Goal: Task Accomplishment & Management: Manage account settings

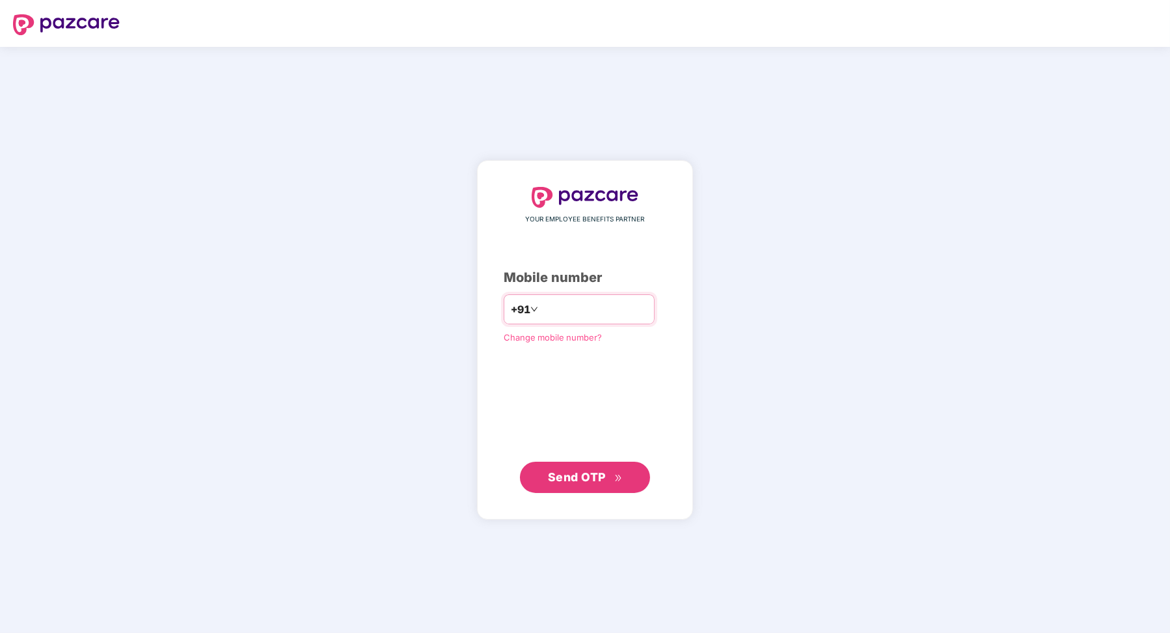
click at [592, 307] on input "number" at bounding box center [594, 309] width 107 height 21
type input "**********"
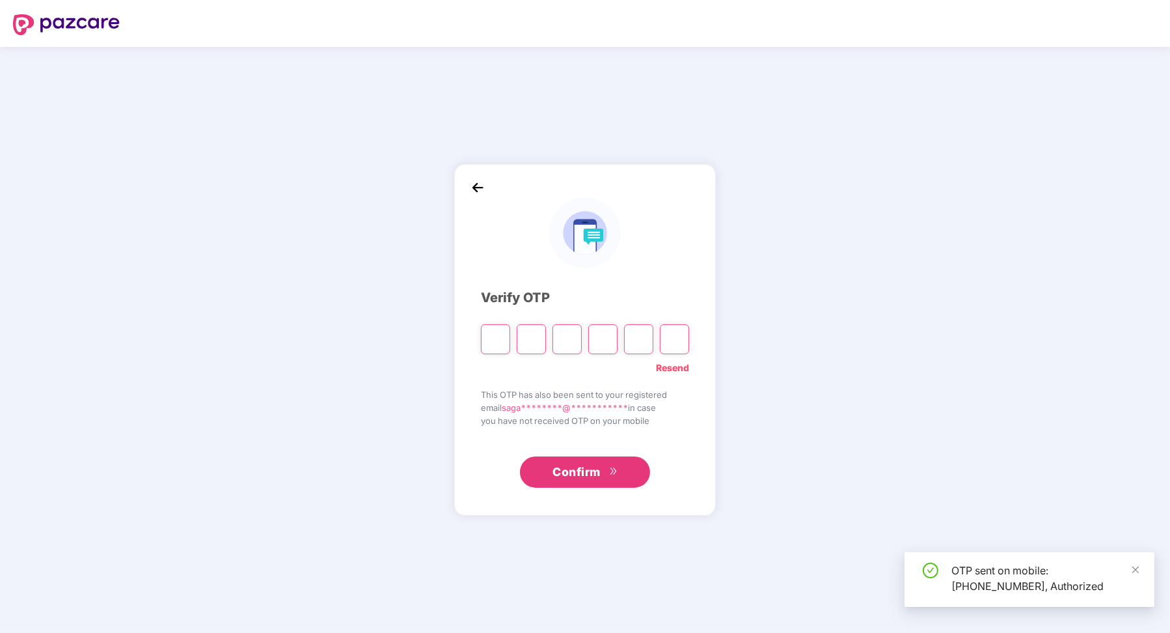
type input "*"
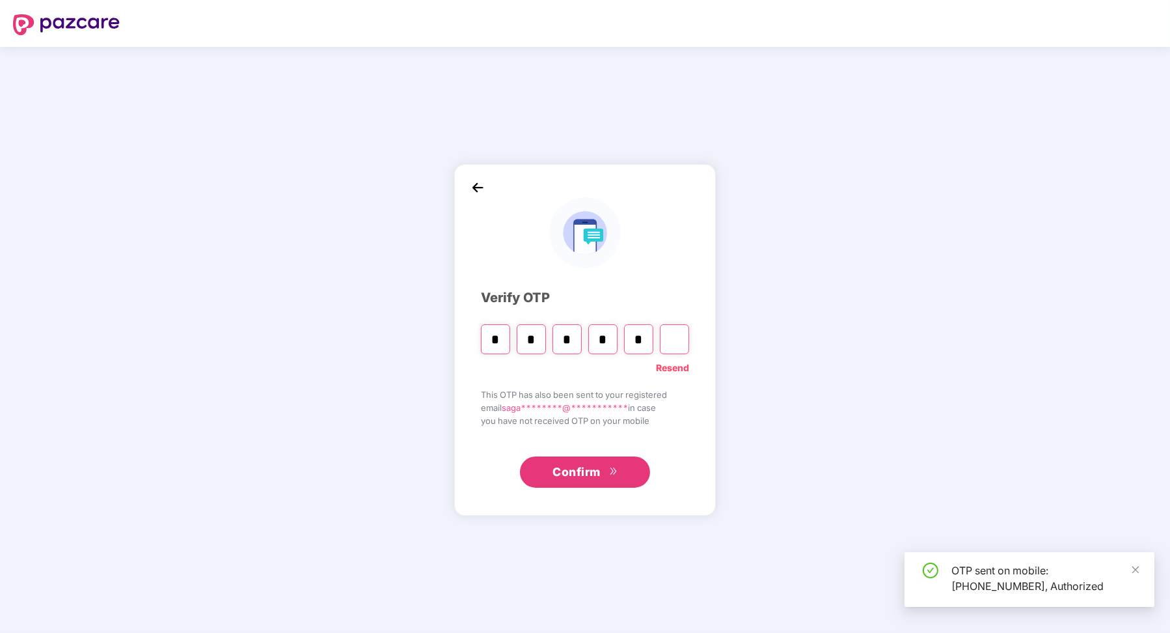
type input "*"
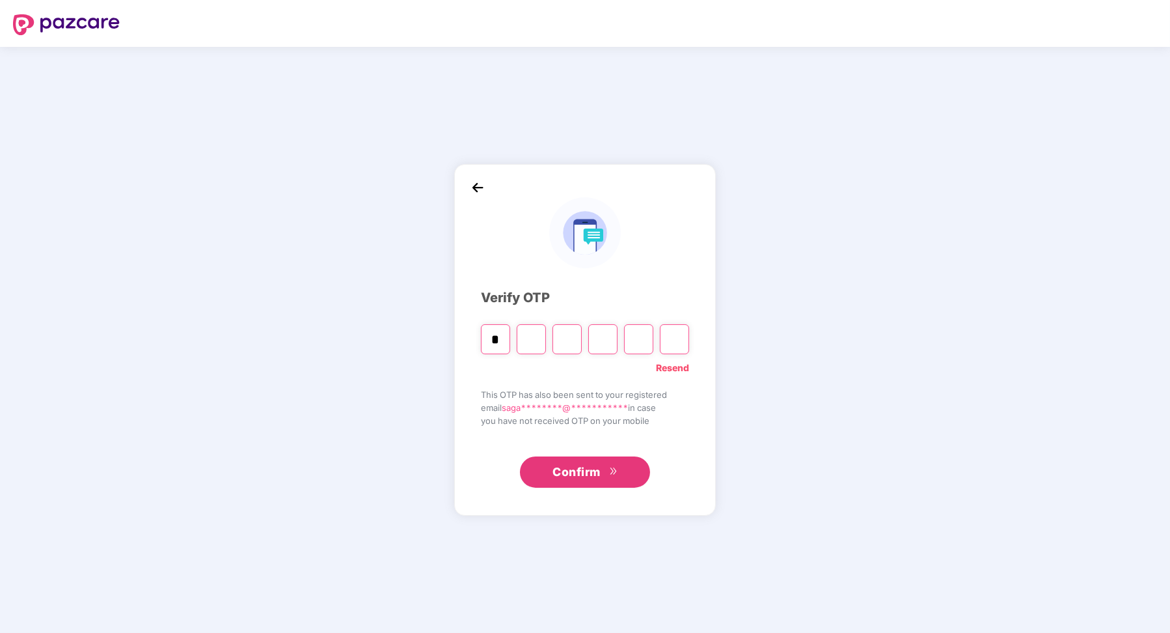
paste input "*"
type input "*"
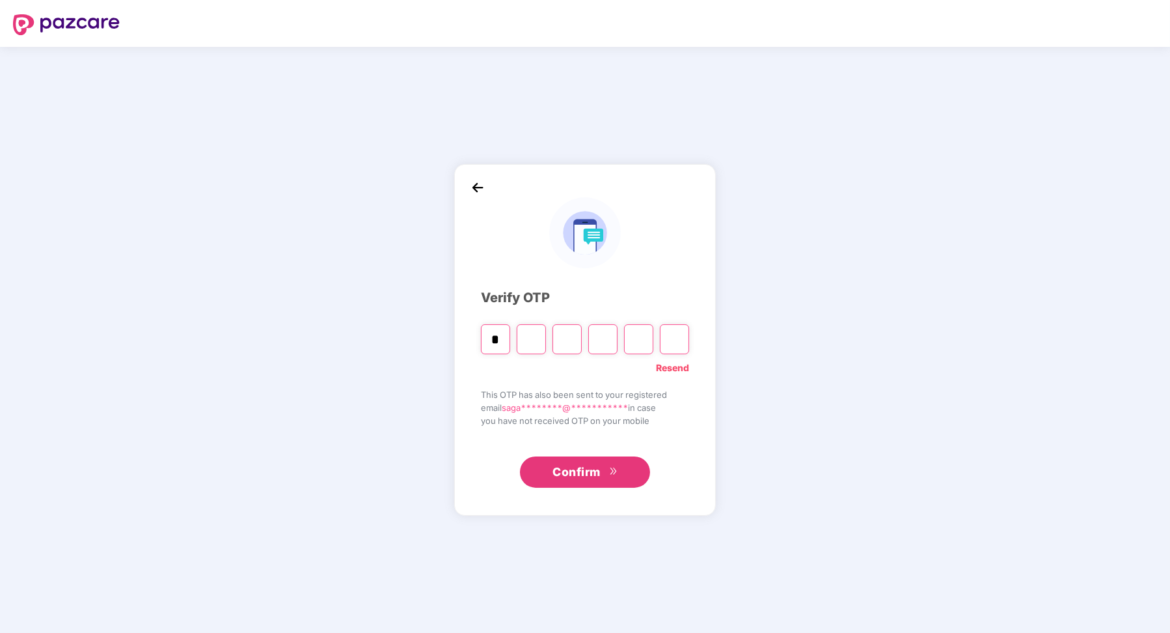
type input "*"
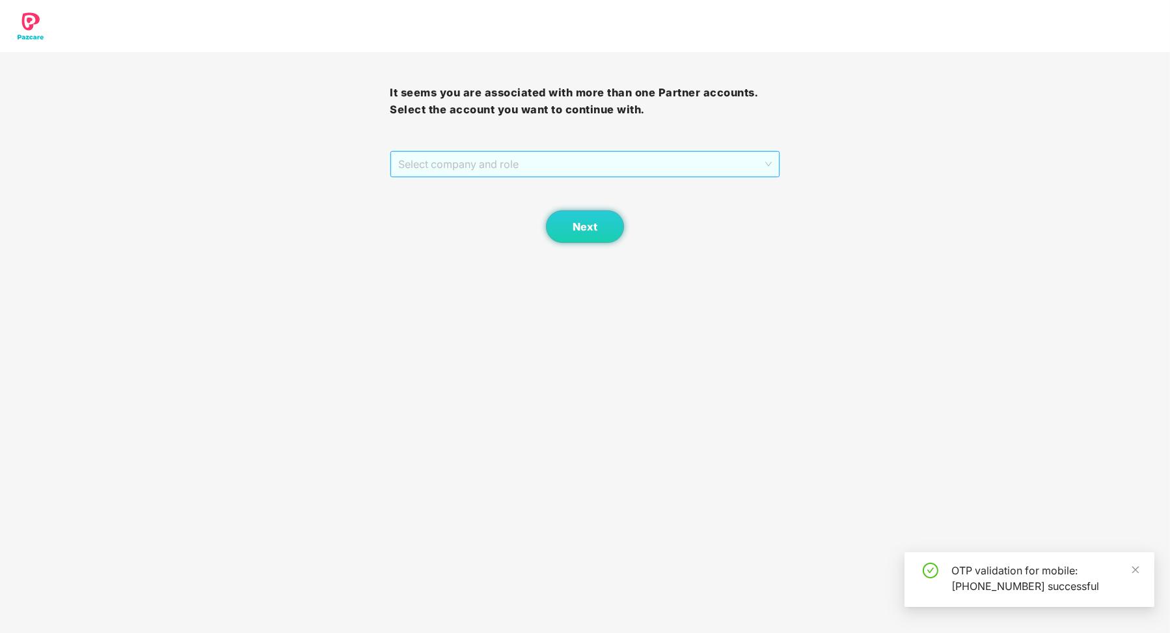
click at [568, 167] on span "Select company and role" at bounding box center [584, 164] width 373 height 25
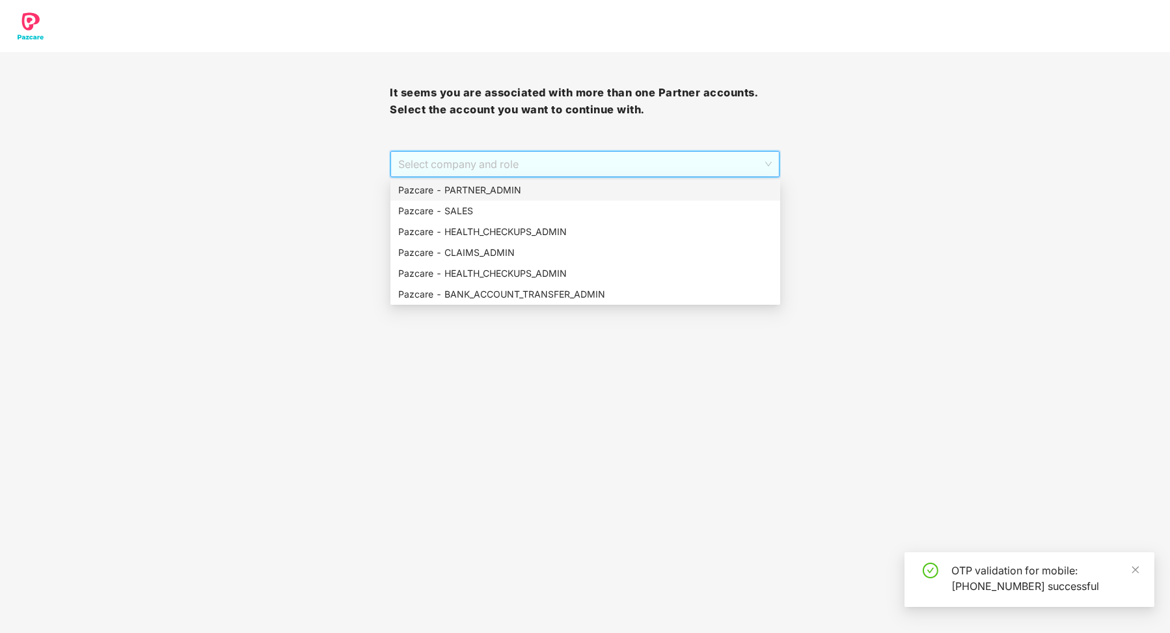
click at [556, 178] on div "Next" at bounding box center [585, 210] width 390 height 65
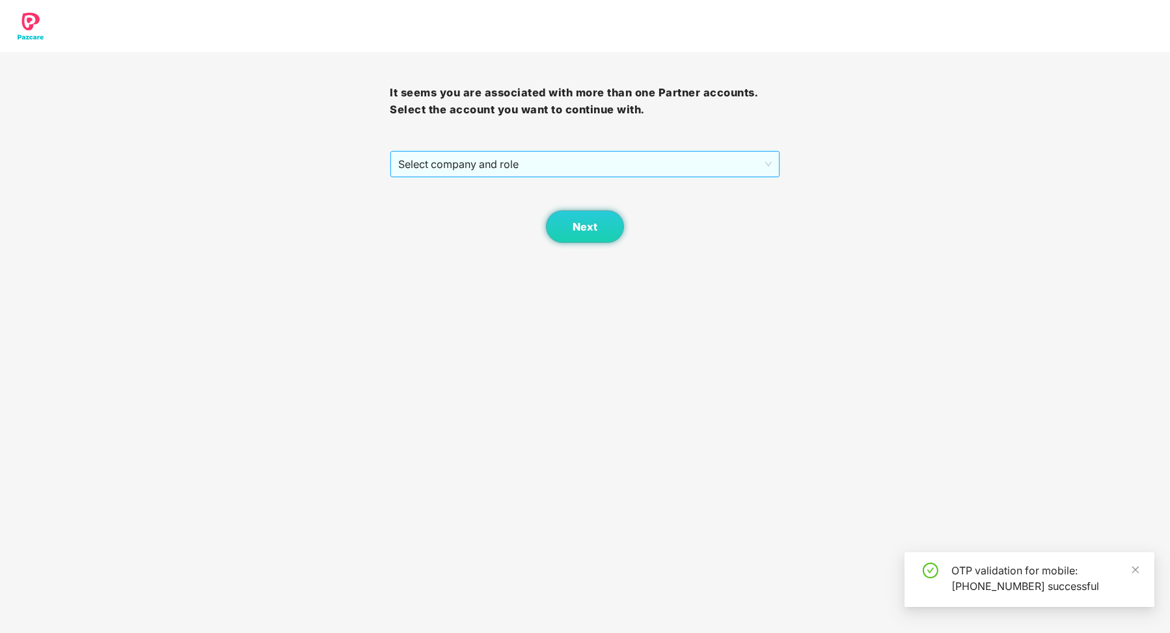
click at [554, 150] on div "Select company and role" at bounding box center [585, 163] width 390 height 27
click at [553, 167] on span "Select company and role" at bounding box center [584, 164] width 373 height 25
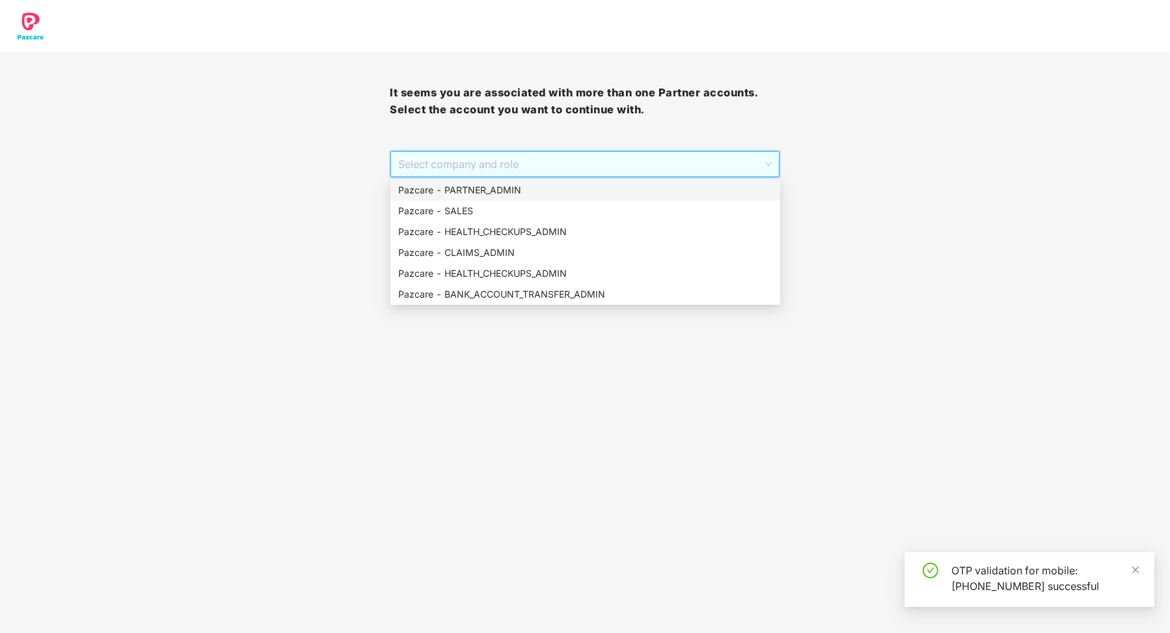
click at [545, 190] on div "Pazcare - PARTNER_ADMIN" at bounding box center [585, 190] width 374 height 14
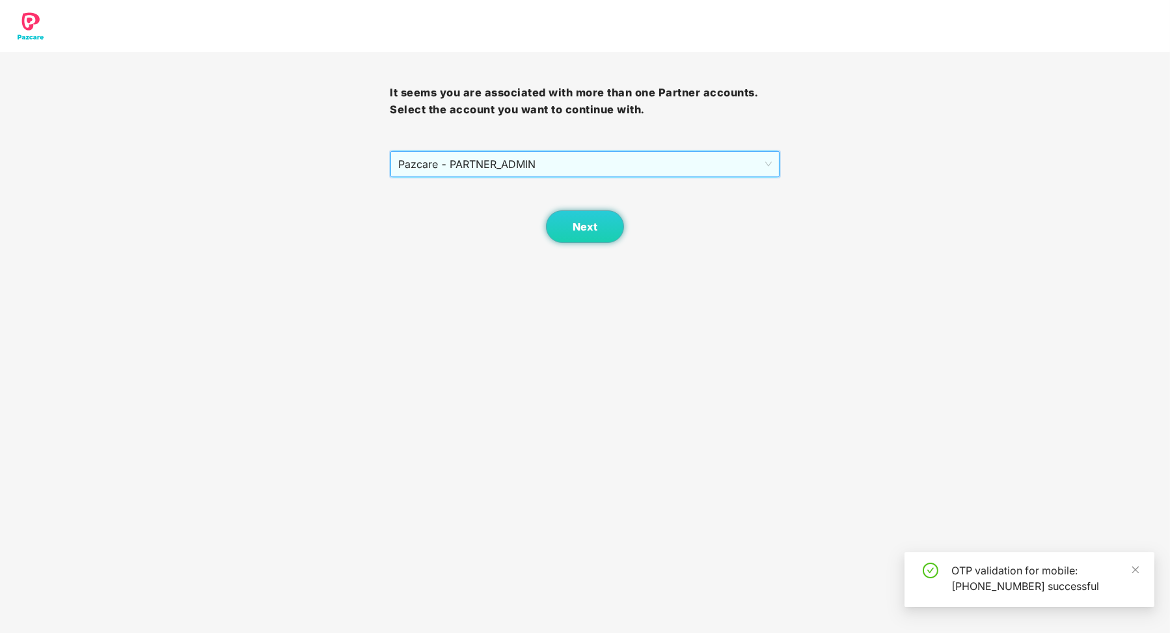
click at [572, 245] on body "It seems you are associated with more than one Partner accounts. Select the acc…" at bounding box center [585, 316] width 1170 height 633
click at [577, 236] on button "Next" at bounding box center [585, 226] width 78 height 33
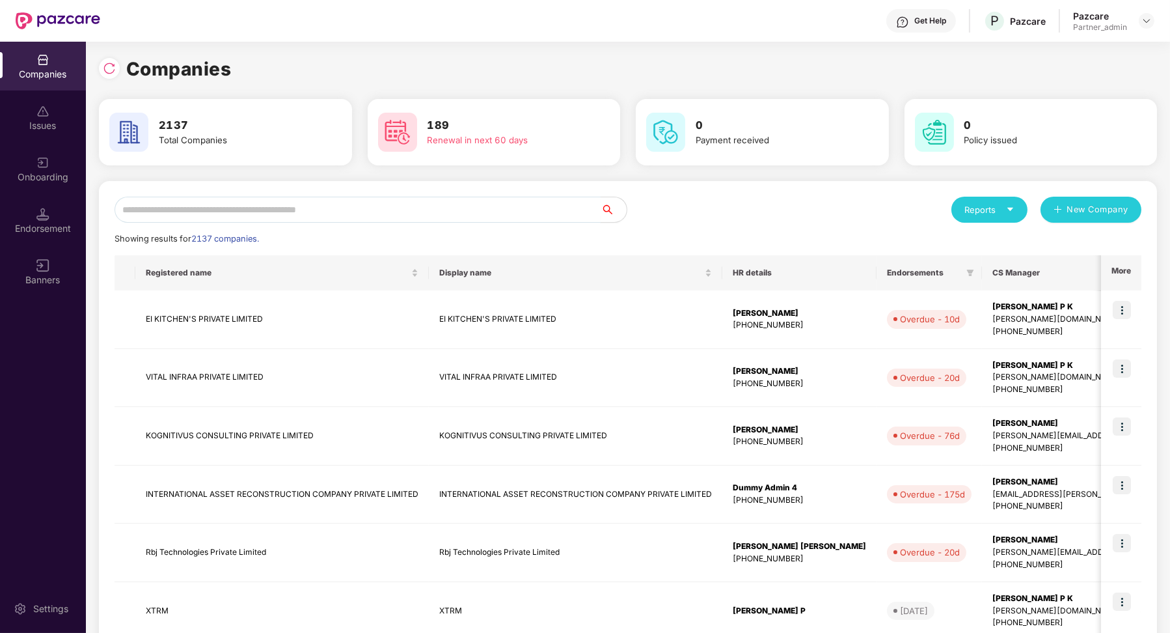
click at [499, 210] on input "text" at bounding box center [358, 210] width 486 height 26
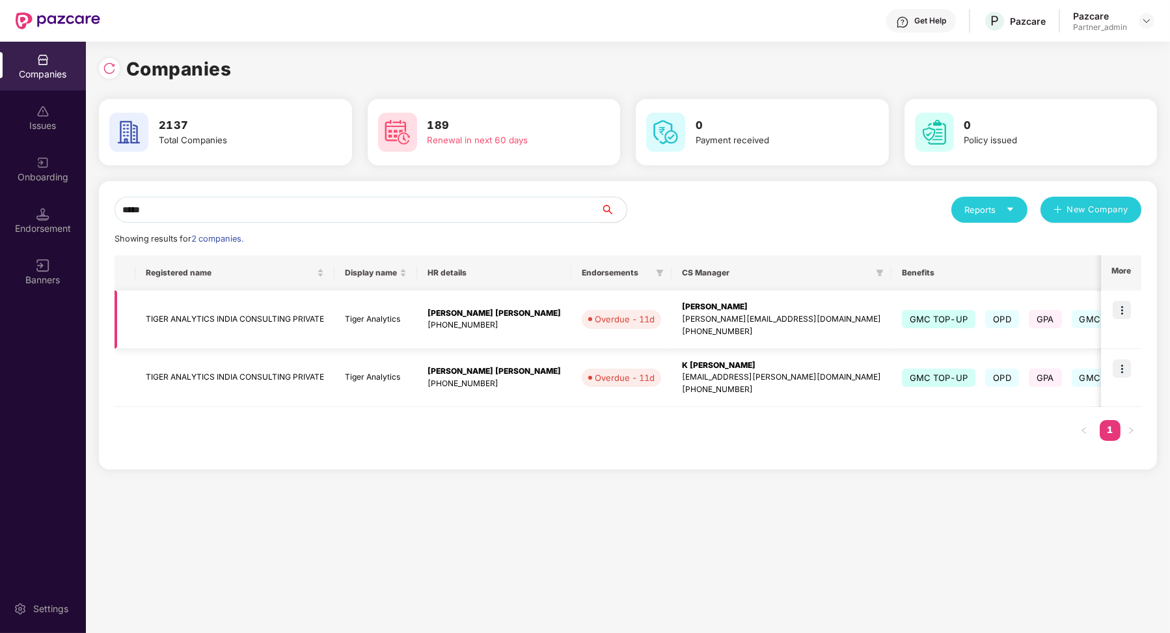
type input "*****"
click at [1115, 305] on img at bounding box center [1122, 310] width 18 height 18
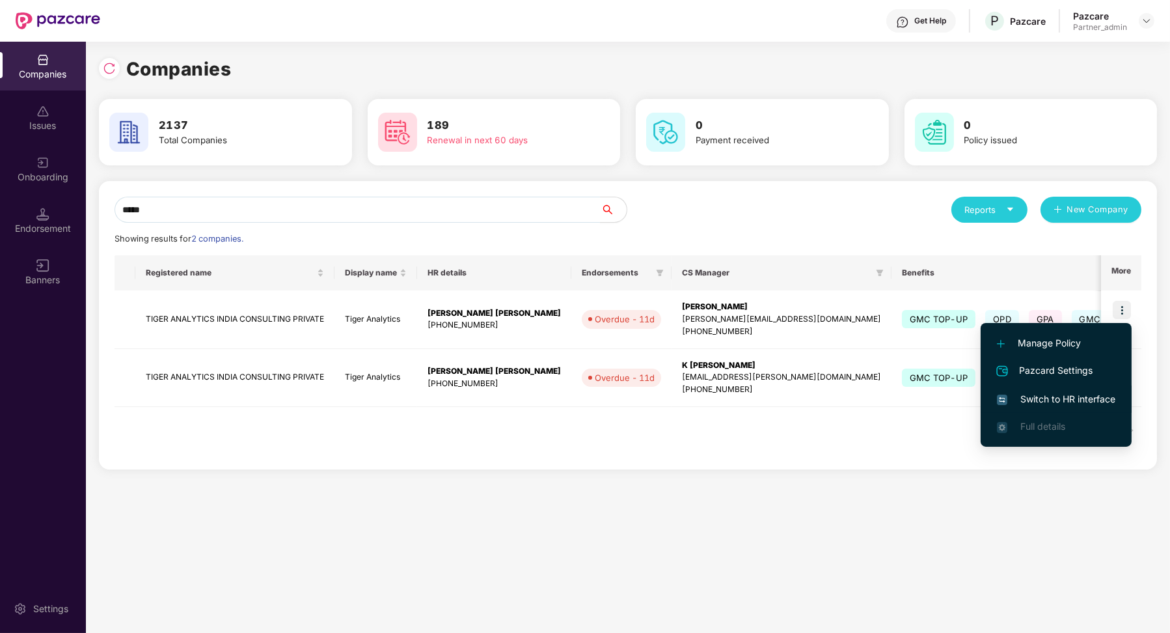
click at [1039, 406] on span "Switch to HR interface" at bounding box center [1056, 399] width 118 height 14
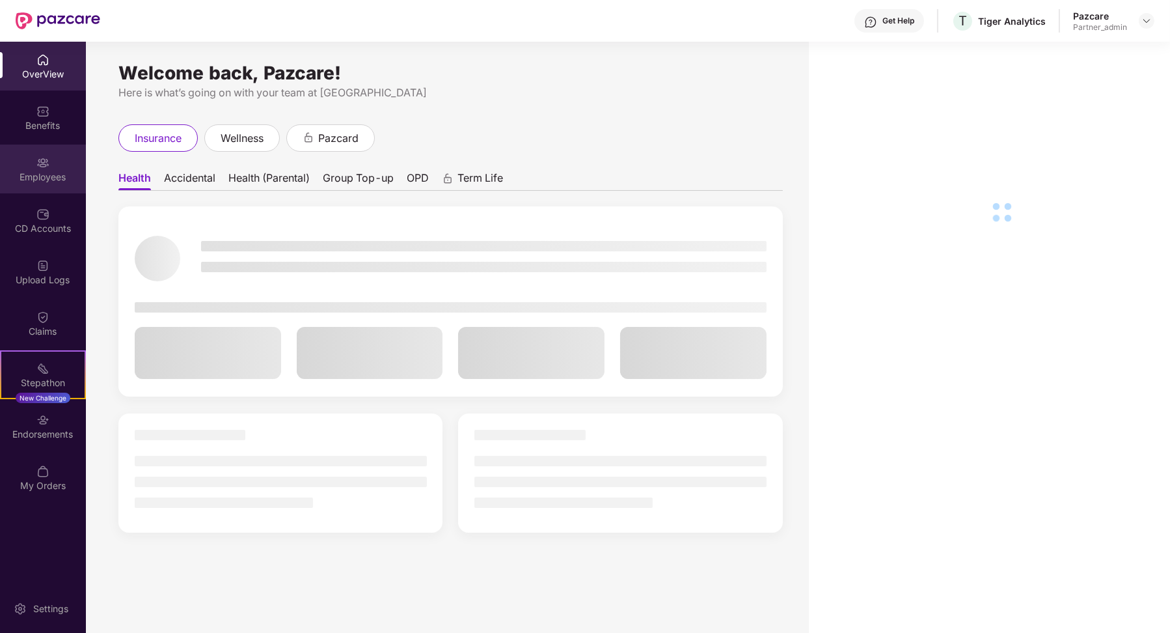
click at [61, 180] on div "Employees" at bounding box center [43, 177] width 86 height 13
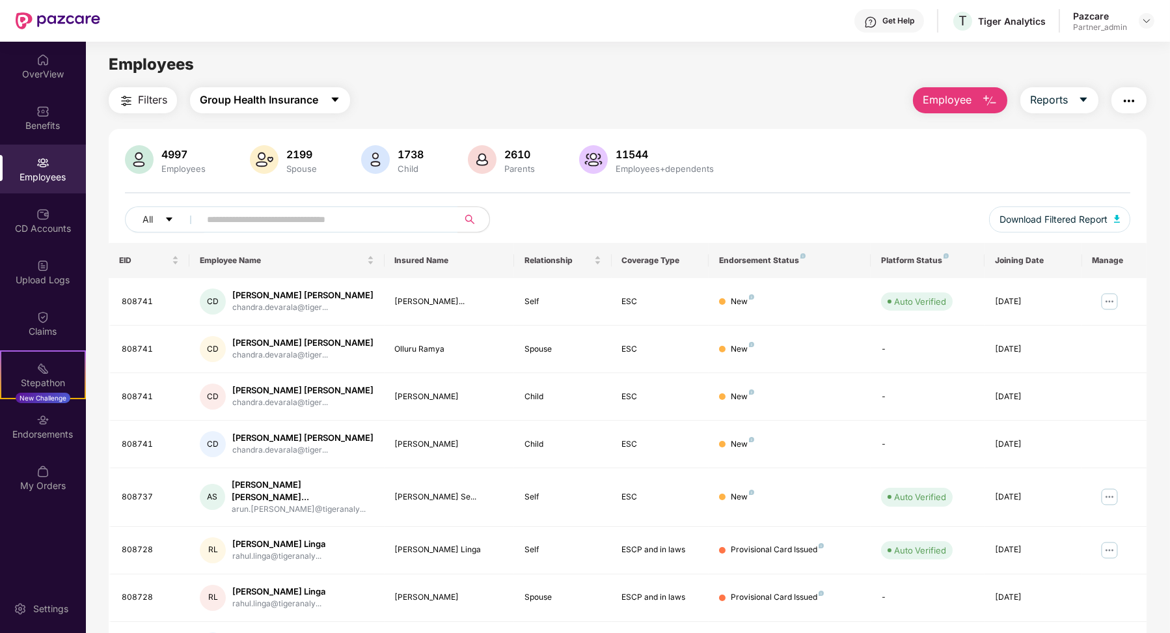
click at [309, 106] on span "Group Health Insurance" at bounding box center [259, 100] width 118 height 16
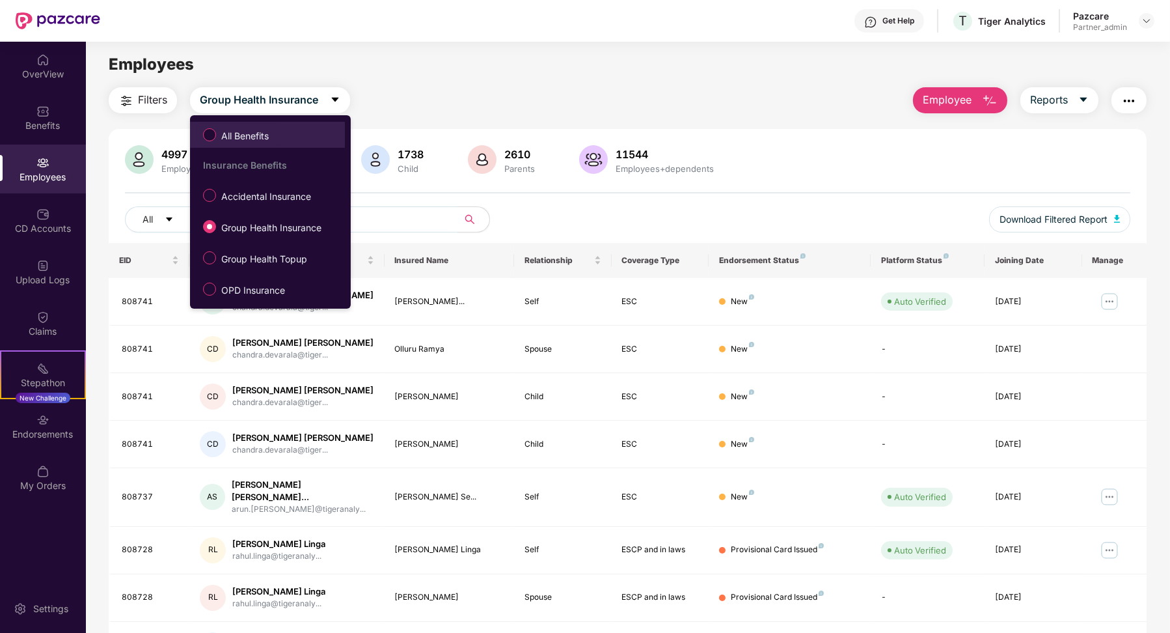
click at [269, 139] on span "All Benefits" at bounding box center [245, 136] width 58 height 14
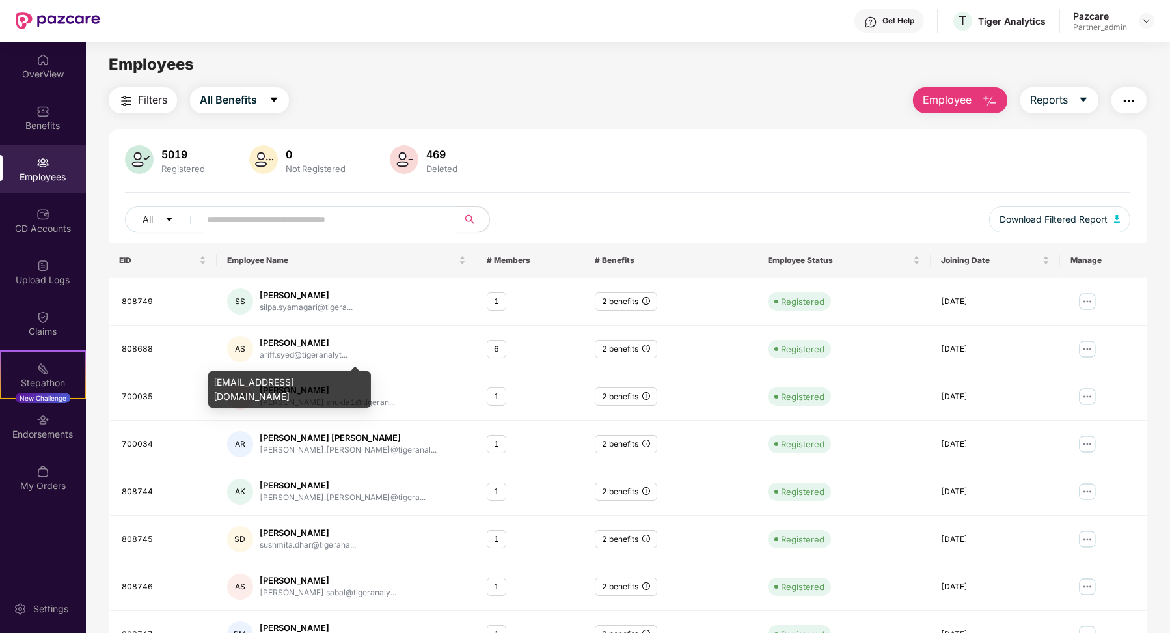
click at [304, 379] on div "[EMAIL_ADDRESS][DOMAIN_NAME]" at bounding box center [289, 389] width 163 height 36
copy div "[EMAIL_ADDRESS][DOMAIN_NAME]"
click at [31, 245] on div "OverView Benefits Employees CD Accounts Upload Logs Claims Stepathon New Challe…" at bounding box center [43, 273] width 86 height 463
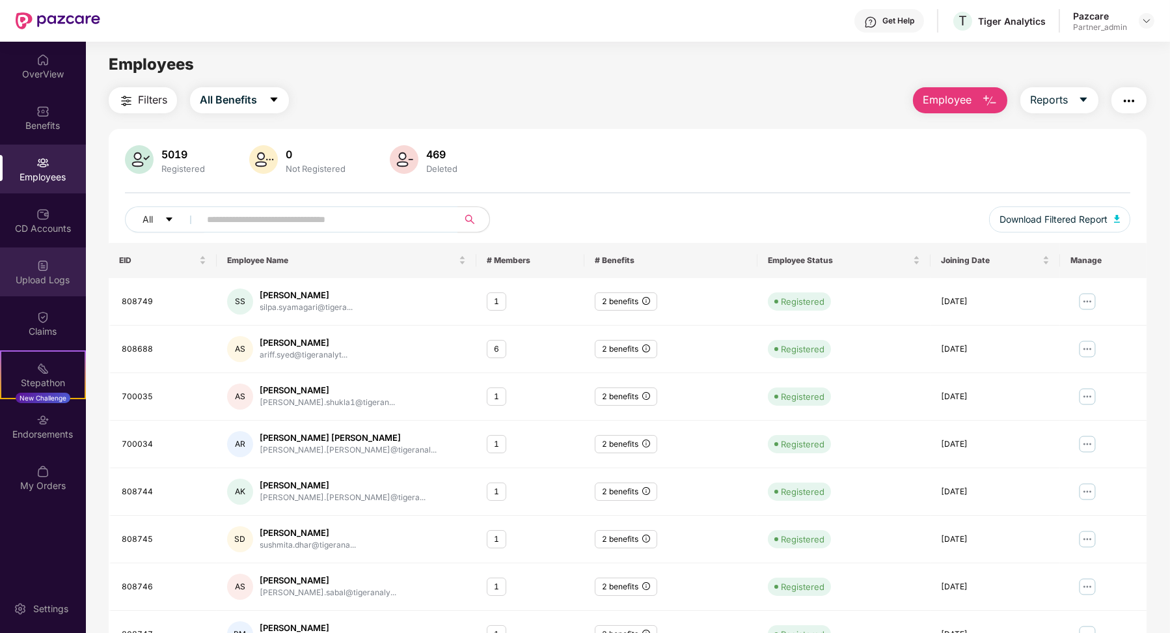
click at [33, 281] on div "Upload Logs" at bounding box center [43, 279] width 86 height 13
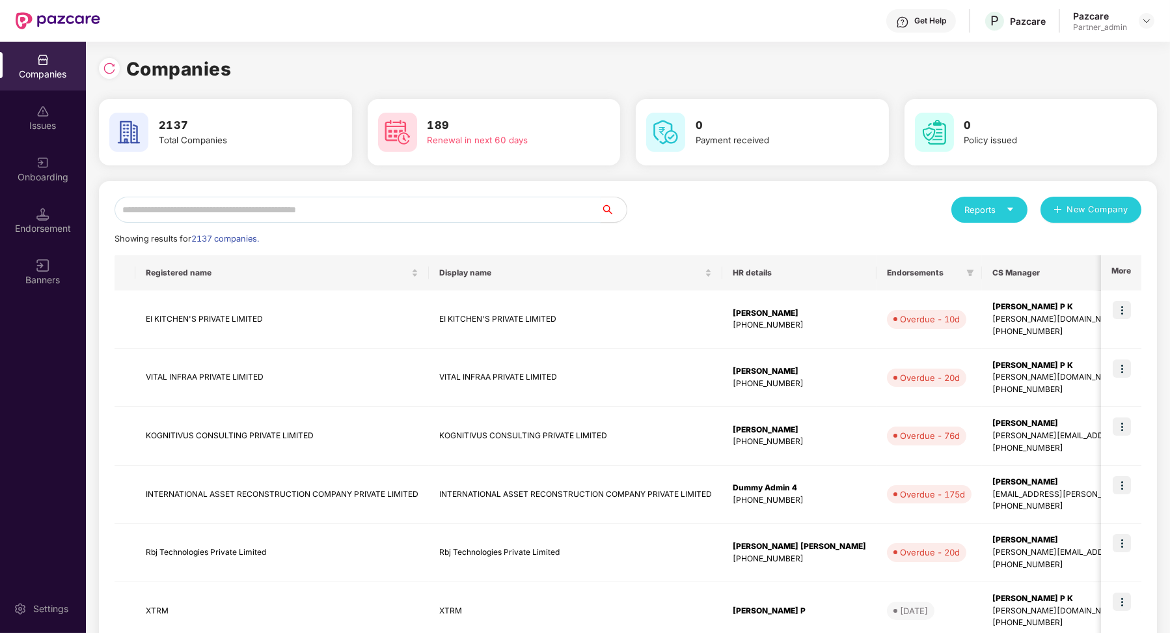
click at [304, 215] on input "text" at bounding box center [358, 210] width 486 height 26
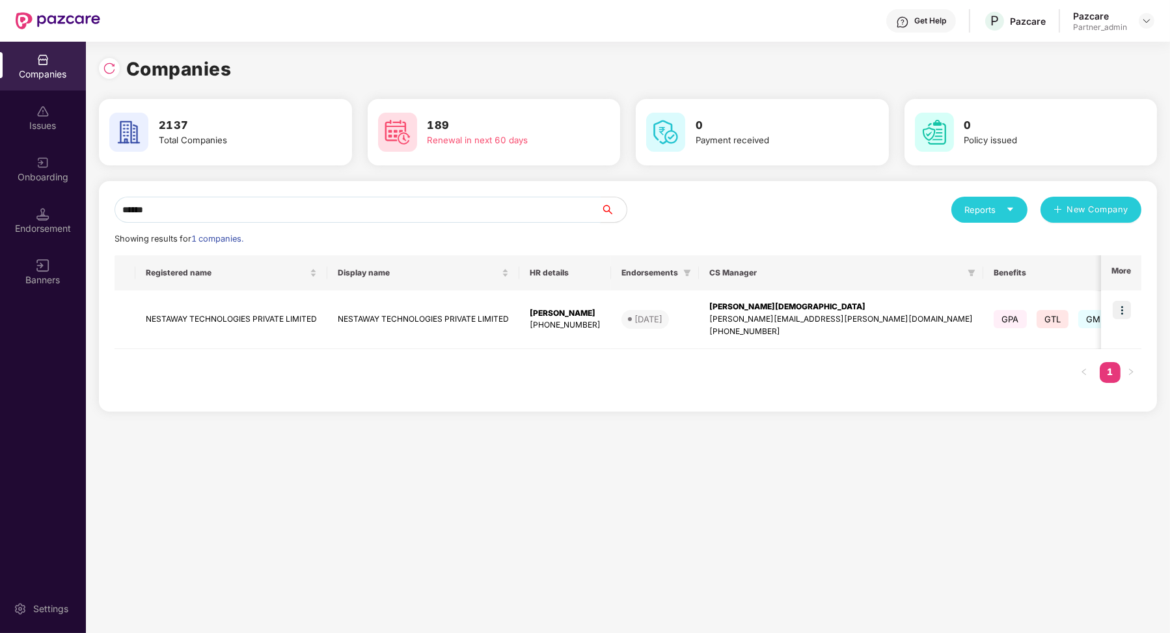
type input "******"
drag, startPoint x: 1162, startPoint y: 311, endPoint x: 1131, endPoint y: 314, distance: 30.7
click at [1131, 314] on img at bounding box center [1122, 310] width 18 height 18
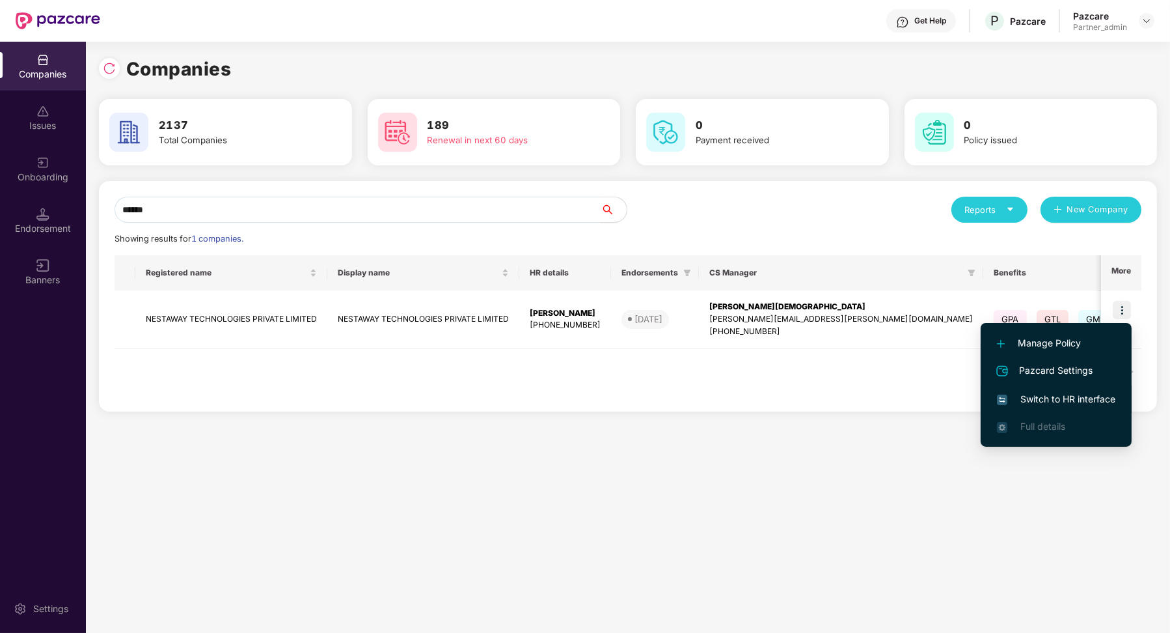
click at [1080, 394] on span "Switch to HR interface" at bounding box center [1056, 399] width 118 height 14
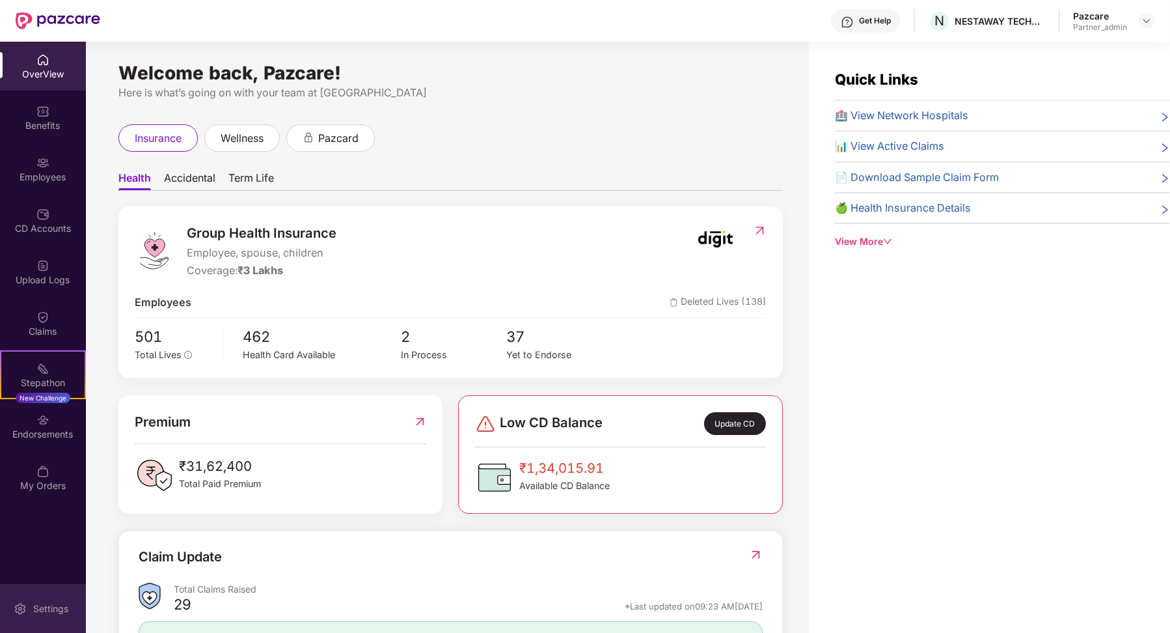
click at [28, 629] on div "Settings" at bounding box center [43, 608] width 86 height 49
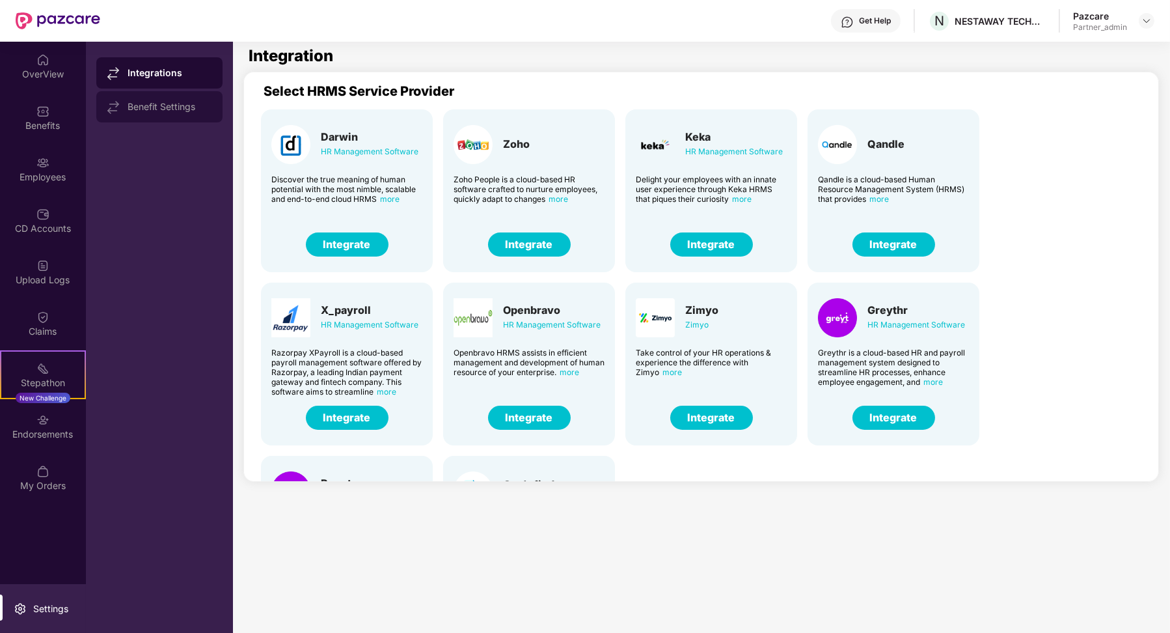
click at [161, 110] on div "Benefit Settings" at bounding box center [170, 107] width 85 height 10
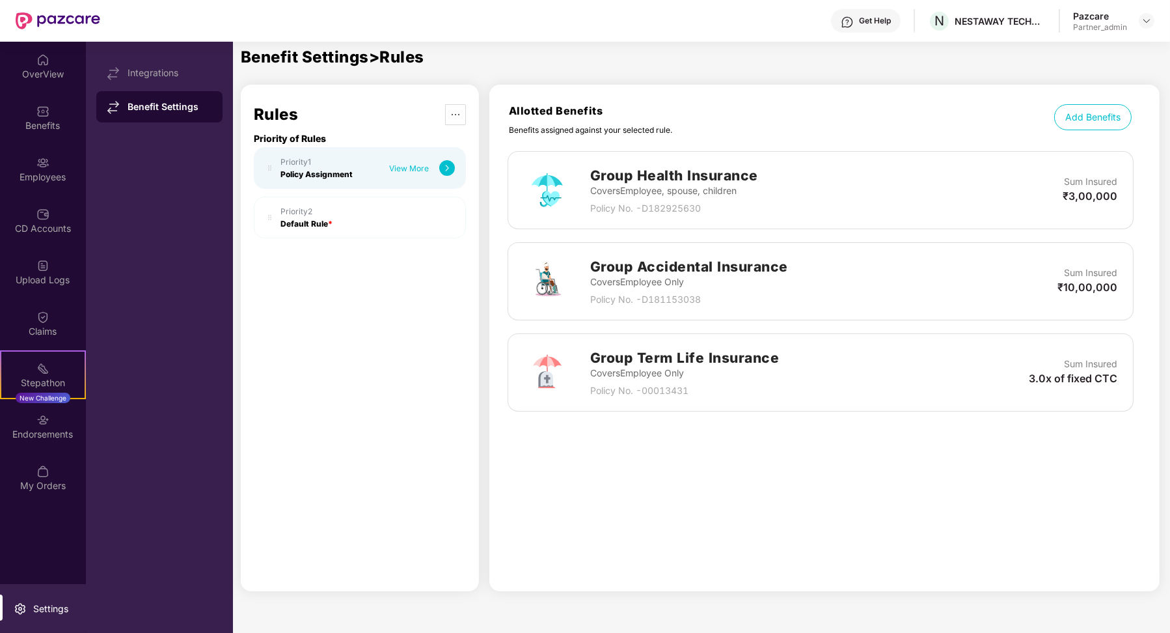
click at [445, 172] on img at bounding box center [447, 168] width 16 height 16
